Goal: Transaction & Acquisition: Subscribe to service/newsletter

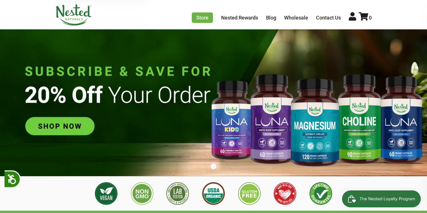
scroll to position [23, 0]
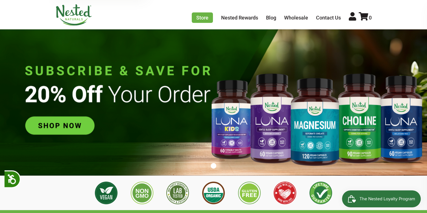
click at [368, 116] on img at bounding box center [213, 101] width 427 height 150
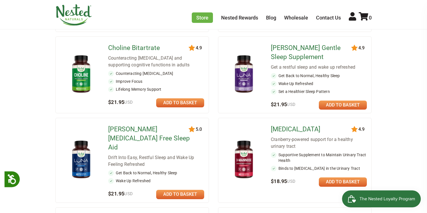
scroll to position [179, 0]
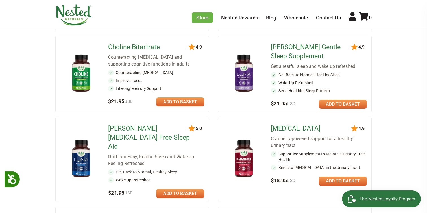
click at [86, 74] on img at bounding box center [81, 73] width 33 height 43
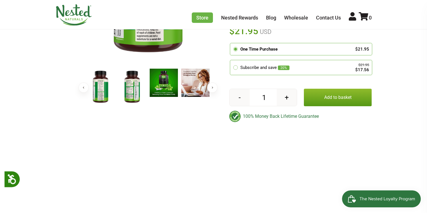
scroll to position [175, 0]
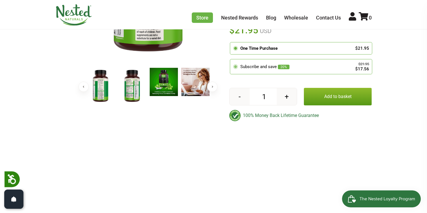
click at [266, 64] on div "Subscribe and save 20%" at bounding box center [293, 67] width 107 height 6
click at [232, 60] on input "radio" at bounding box center [232, 60] width 0 height 0
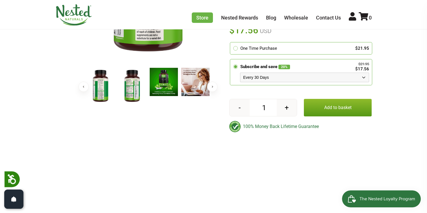
scroll to position [176, 0]
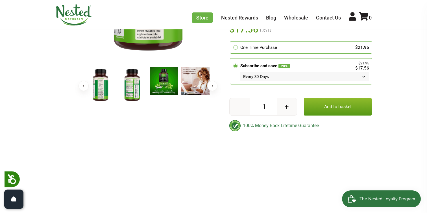
click at [258, 72] on select "Every 30 Days Every 60 Days Every 90 Days" at bounding box center [304, 77] width 129 height 10
click at [129, 90] on img at bounding box center [132, 85] width 28 height 37
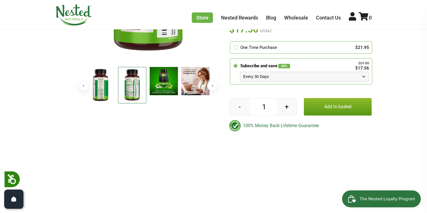
click at [97, 90] on img at bounding box center [100, 85] width 28 height 37
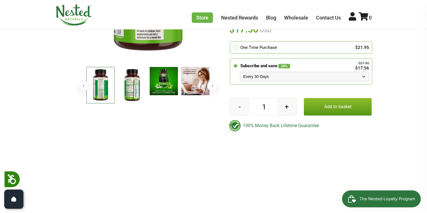
click at [123, 91] on img at bounding box center [132, 85] width 28 height 37
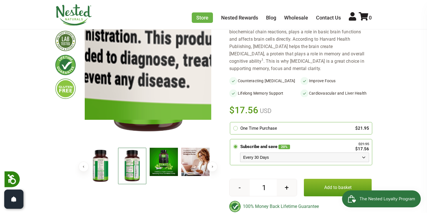
scroll to position [90, 0]
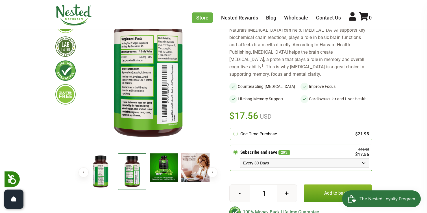
click at [283, 158] on select "Every 30 Days Every 60 Days Every 90 Days" at bounding box center [304, 163] width 129 height 10
select select "1129906255"
click at [240, 158] on select "Every 30 Days Every 60 Days Every 90 Days" at bounding box center [304, 163] width 129 height 10
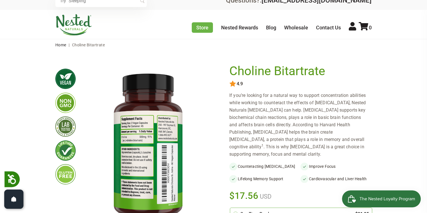
scroll to position [10, 0]
